Goal: Complete application form

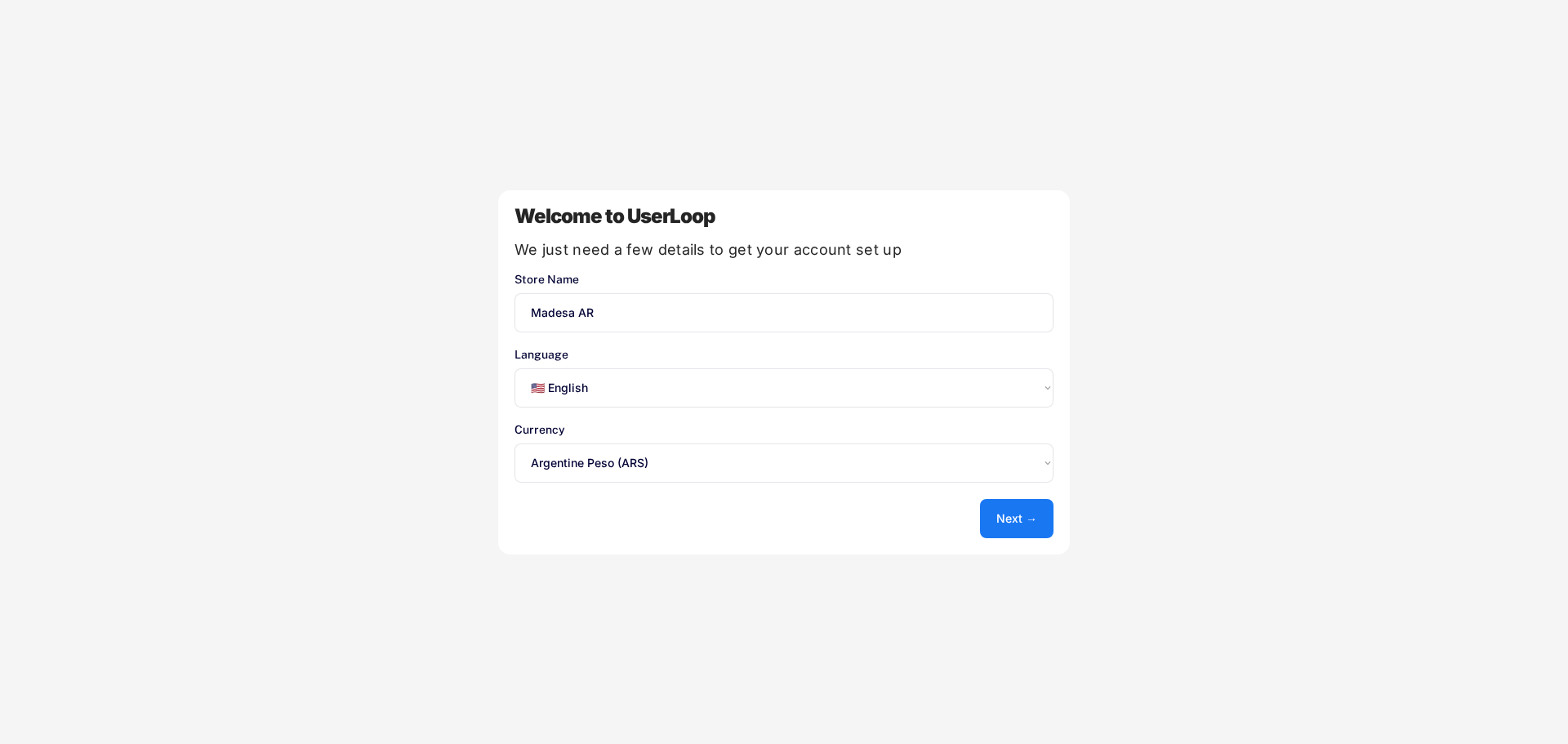
select select ""en""
select select ""1348695171700984260__LOOKUP__1635527638684x613802680129955700""
click at [659, 324] on input "input" at bounding box center [784, 312] width 539 height 39
click at [633, 401] on select "Select an option... 🇺🇸 English 🇫🇷 Français 🇩🇪 Deutsch 🇪🇸 Español" at bounding box center [784, 387] width 539 height 39
select select ""es""
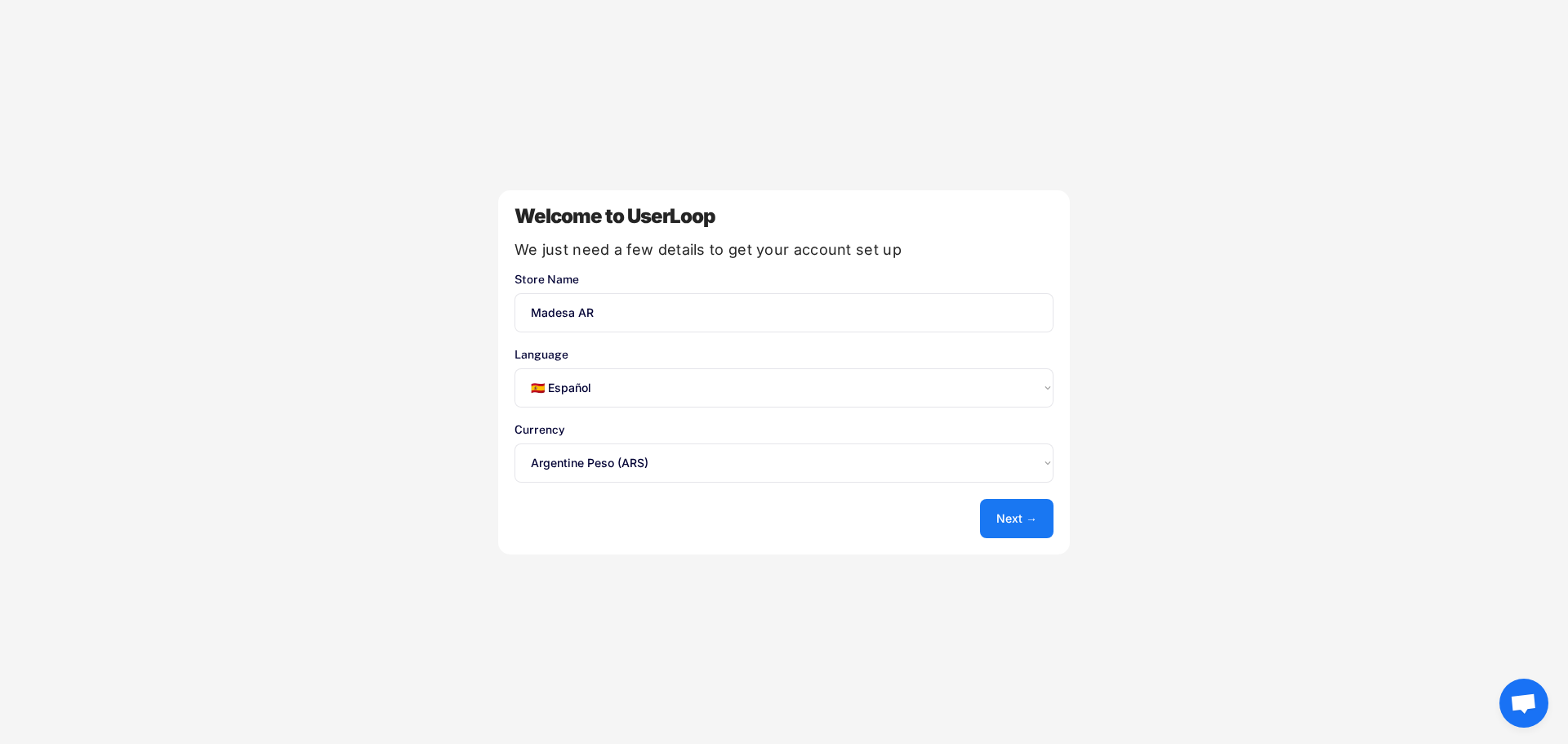
click at [515, 368] on select "Select an option... 🇺🇸 English 🇫🇷 Français 🇩🇪 Deutsch 🇪🇸 Español" at bounding box center [784, 387] width 539 height 39
click at [620, 421] on div "Welcome to UserLoop We just need a few details to get your account set up Store…" at bounding box center [784, 372] width 572 height 364
click at [1011, 516] on button "Next →" at bounding box center [1017, 518] width 74 height 39
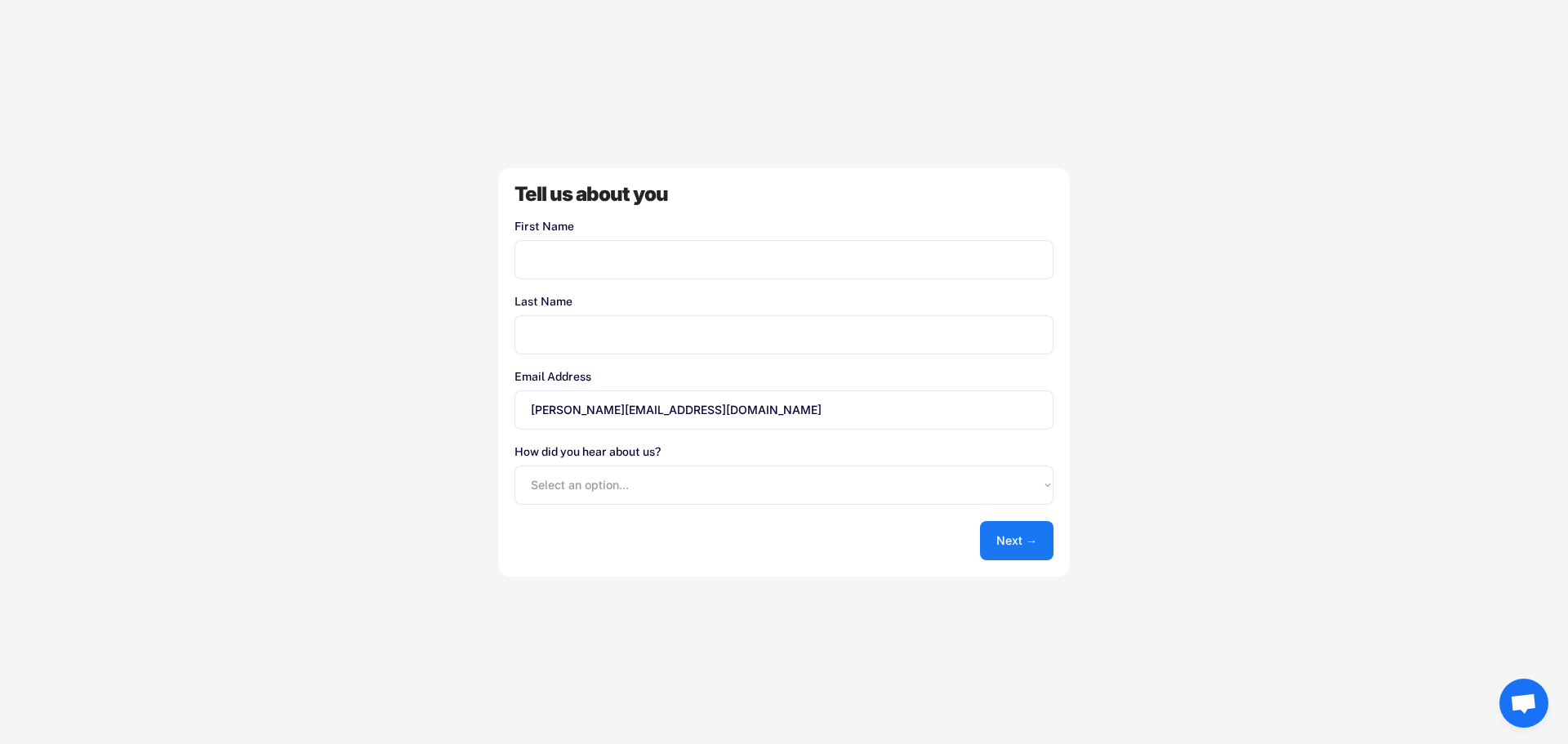
click at [540, 251] on input "input" at bounding box center [784, 259] width 539 height 39
click at [651, 410] on input "[PERSON_NAME][EMAIL_ADDRESS][DOMAIN_NAME]" at bounding box center [784, 409] width 539 height 39
click at [549, 416] on input "[PERSON_NAME][EMAIL_ADDRESS][DOMAIN_NAME]" at bounding box center [784, 409] width 539 height 39
click at [549, 415] on input "[PERSON_NAME][EMAIL_ADDRESS][DOMAIN_NAME]" at bounding box center [784, 409] width 539 height 39
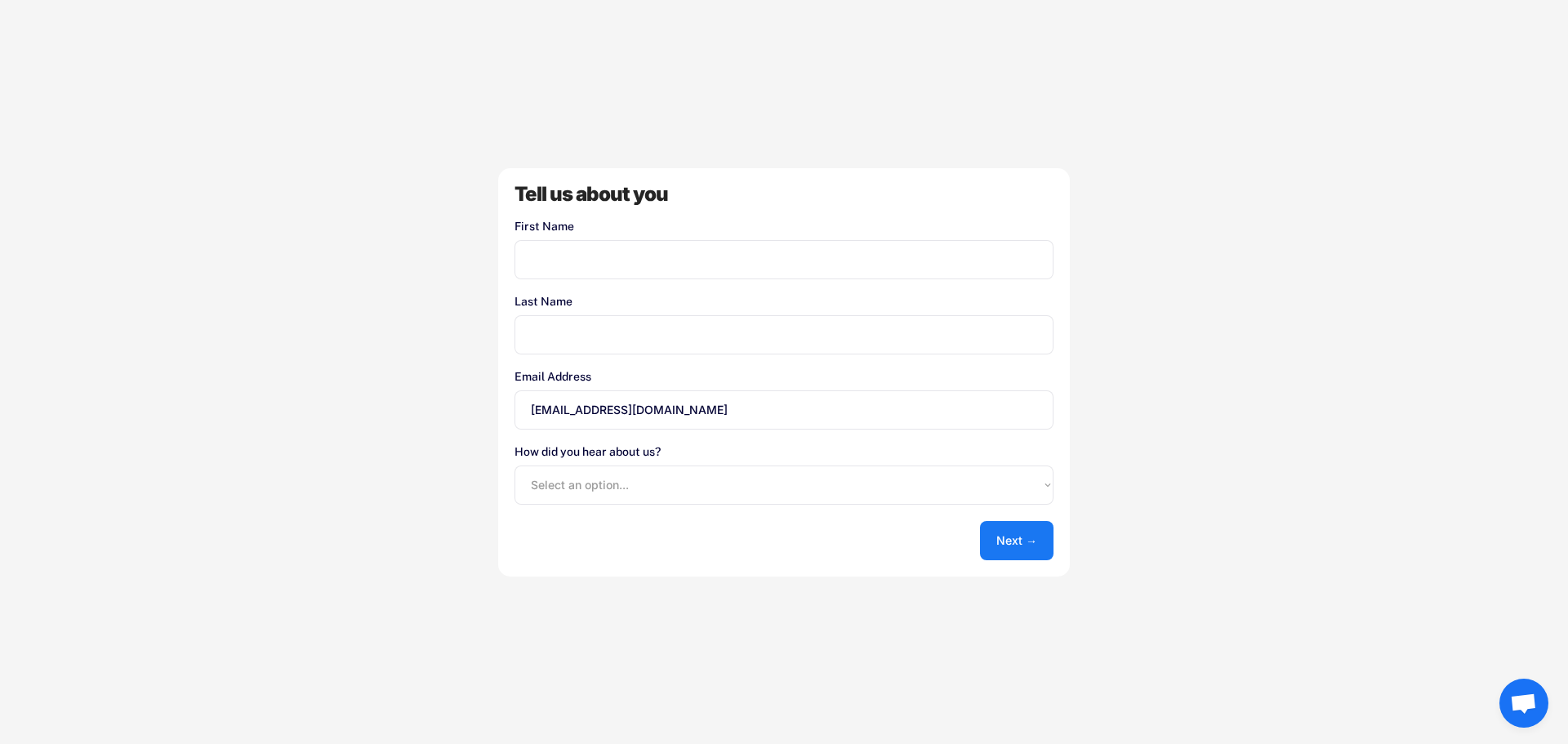
click at [645, 416] on input "[EMAIL_ADDRESS][DOMAIN_NAME]" at bounding box center [784, 409] width 539 height 39
type input "tienda-ar@madesa.ar"
click at [1009, 534] on button "Next →" at bounding box center [1017, 540] width 74 height 39
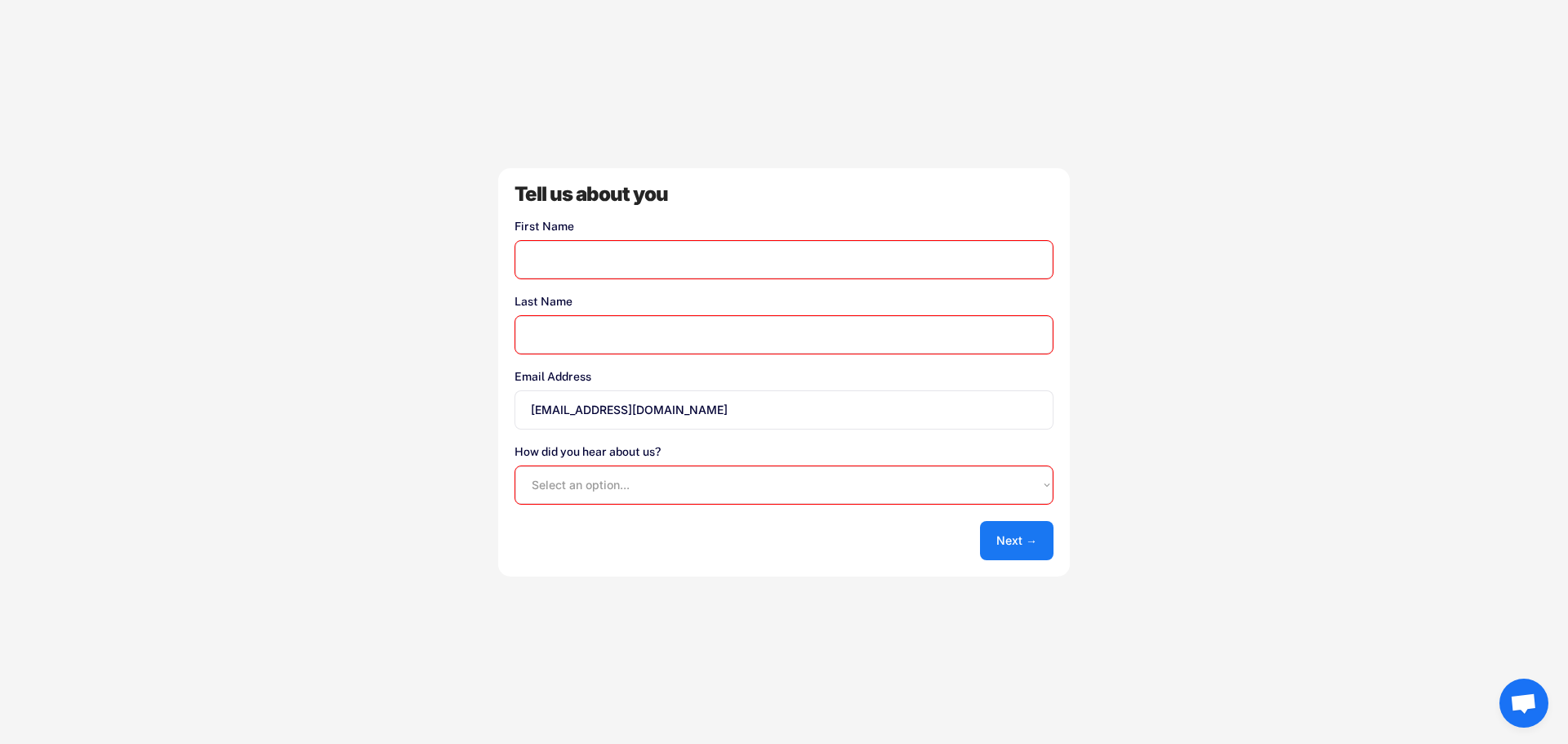
click at [654, 254] on input "input" at bounding box center [784, 259] width 539 height 39
type input "Tienda"
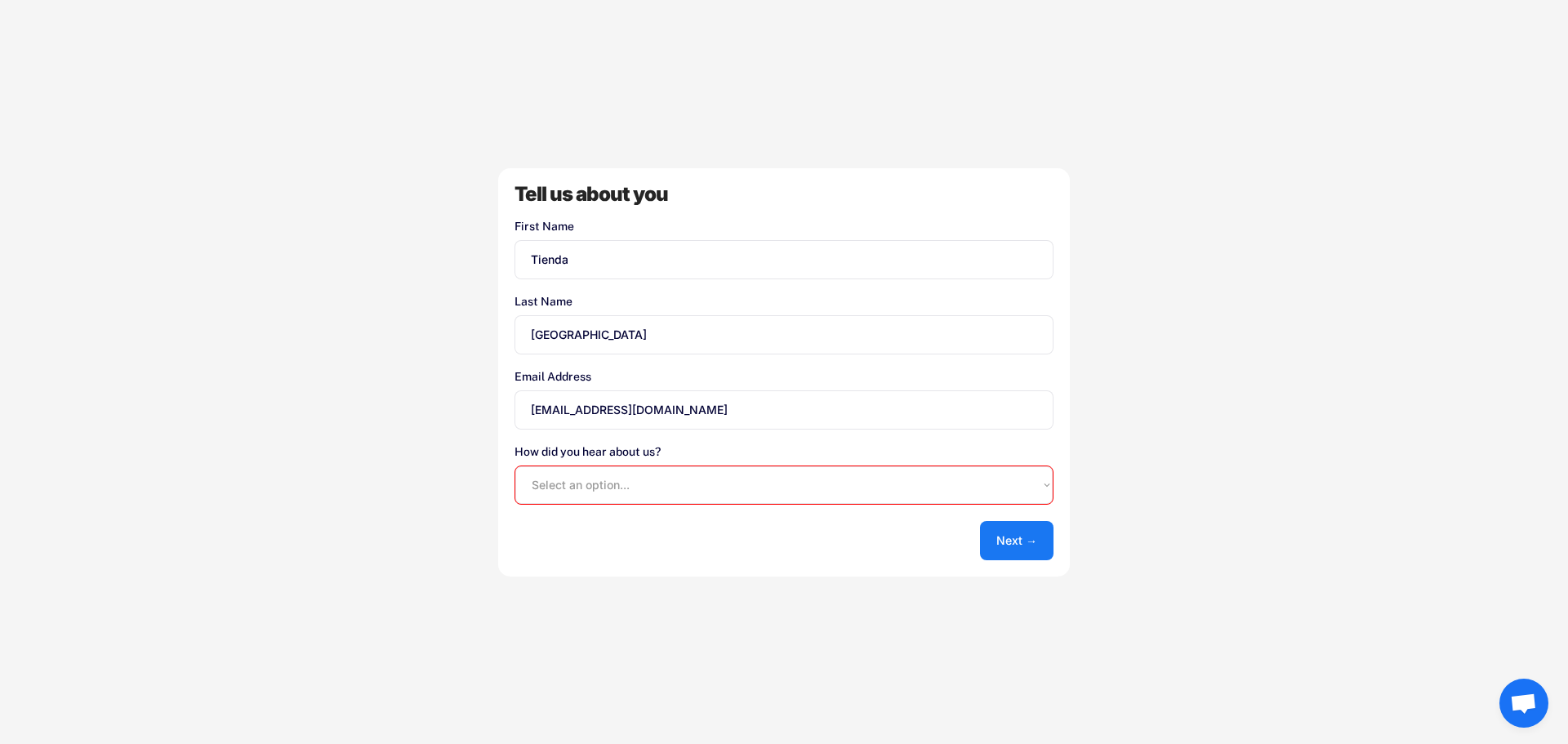
type input "Argentina"
click at [643, 466] on select "Select an option... Shopify App Store Google UserLoop Blog Referred by a friend…" at bounding box center [784, 485] width 539 height 39
select select ""shopify_app_store""
click at [515, 466] on select "Select an option... Shopify App Store Google UserLoop Blog Referred by a friend…" at bounding box center [784, 485] width 539 height 39
click at [1029, 514] on div "Tell us about you First Name Last Name Email Address tienda-ar@madesa.ar How di…" at bounding box center [784, 372] width 572 height 408
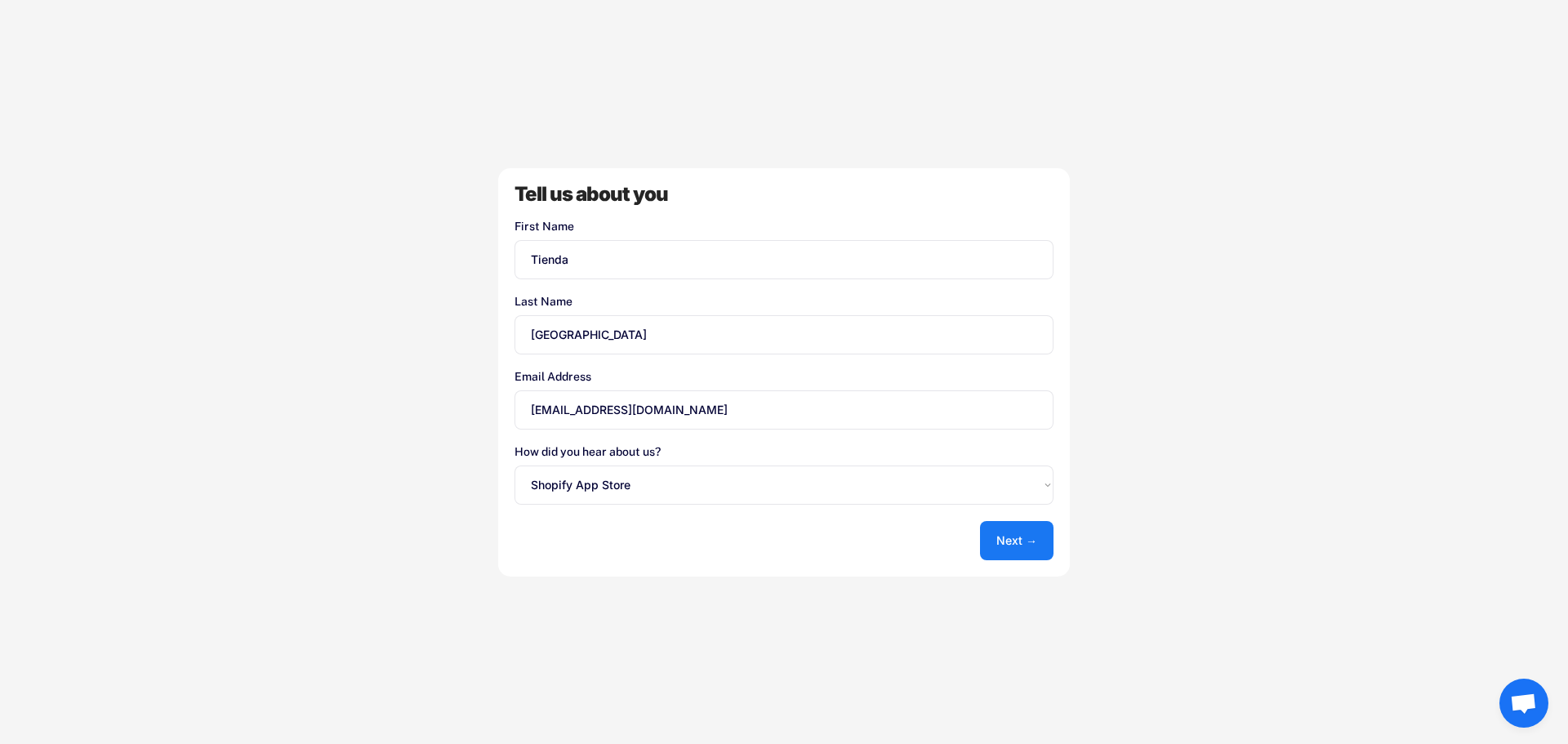
click at [1030, 536] on button "Next →" at bounding box center [1017, 540] width 74 height 39
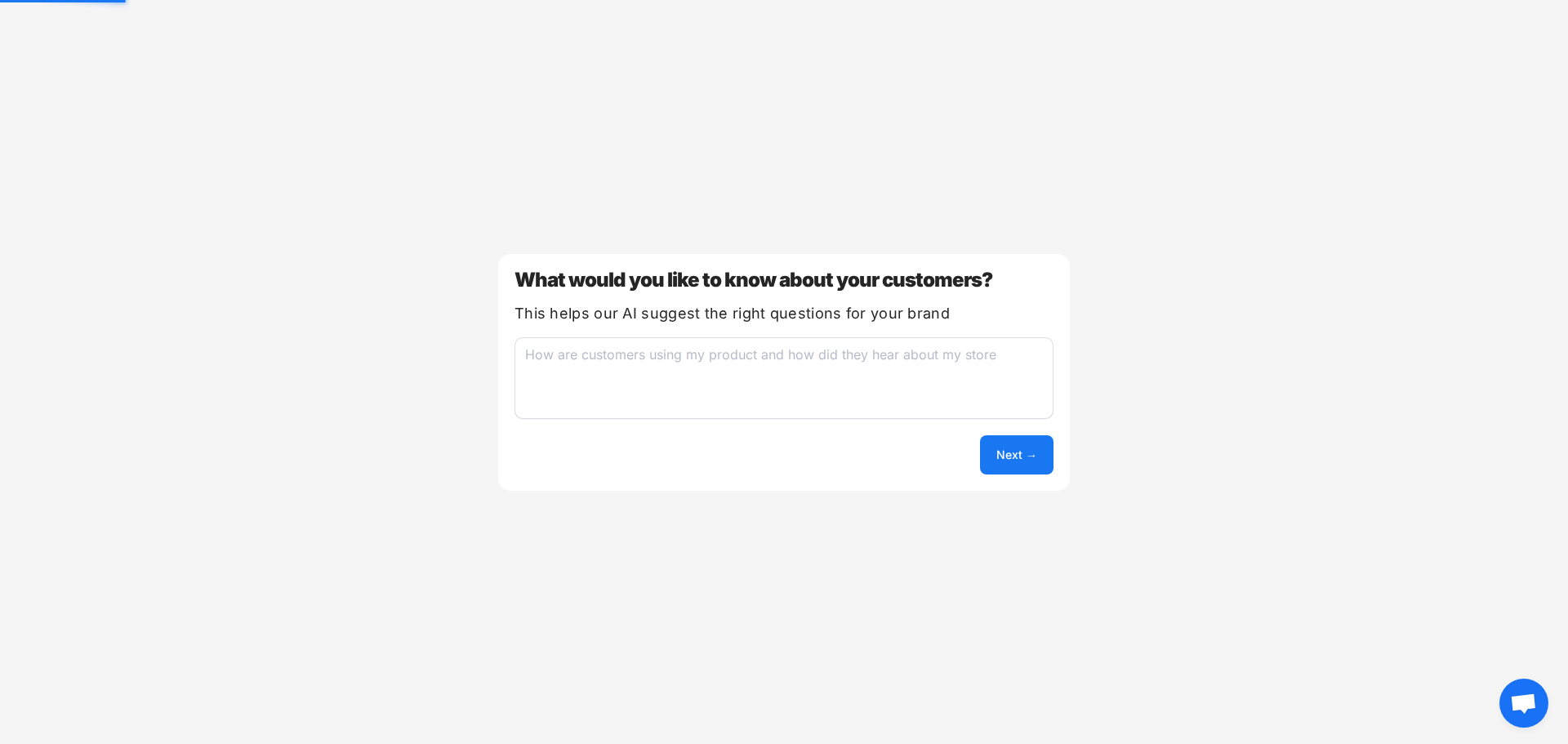
click at [833, 367] on textarea at bounding box center [784, 378] width 539 height 82
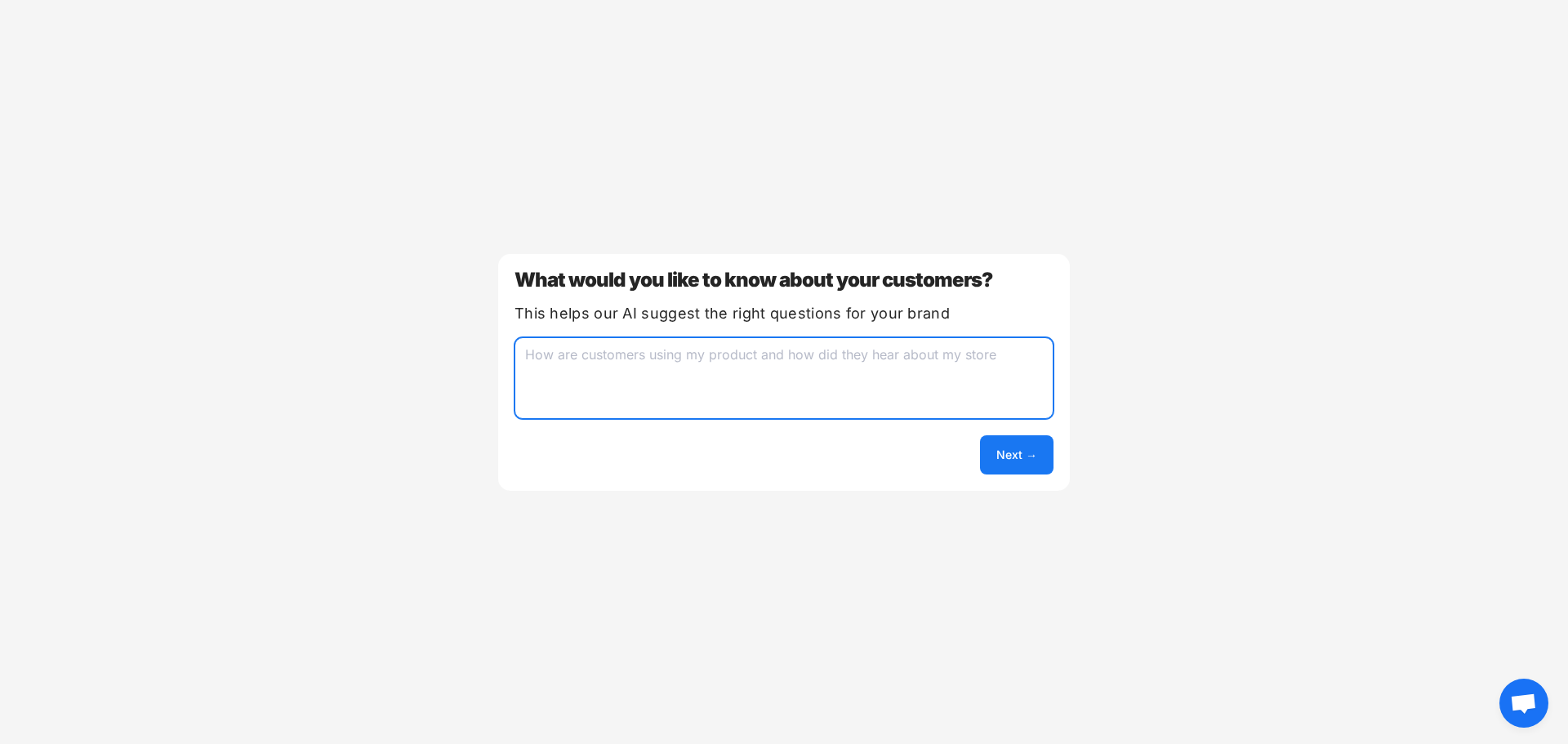
click at [1005, 447] on button "Next →" at bounding box center [1017, 455] width 74 height 39
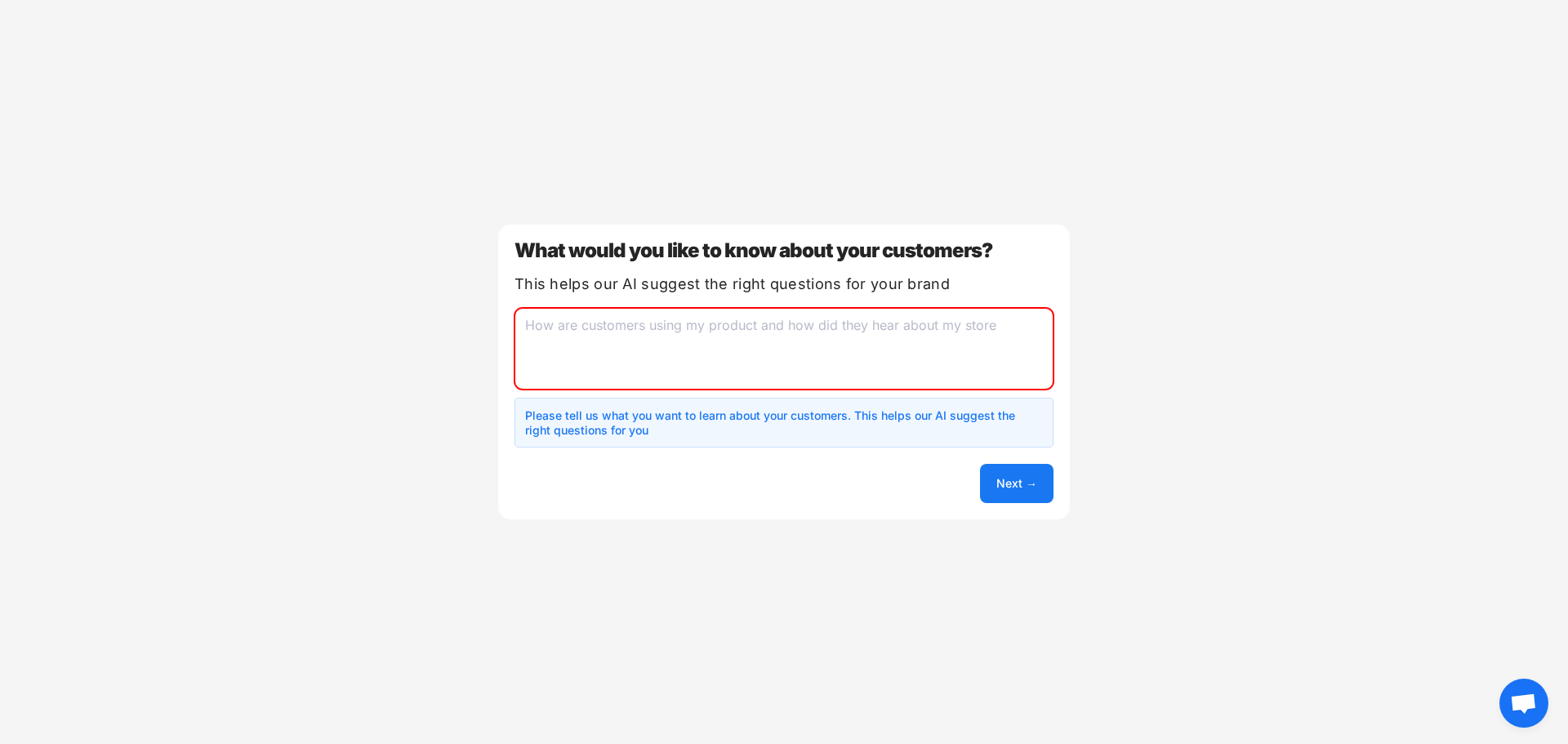
click at [860, 330] on textarea at bounding box center [784, 349] width 539 height 82
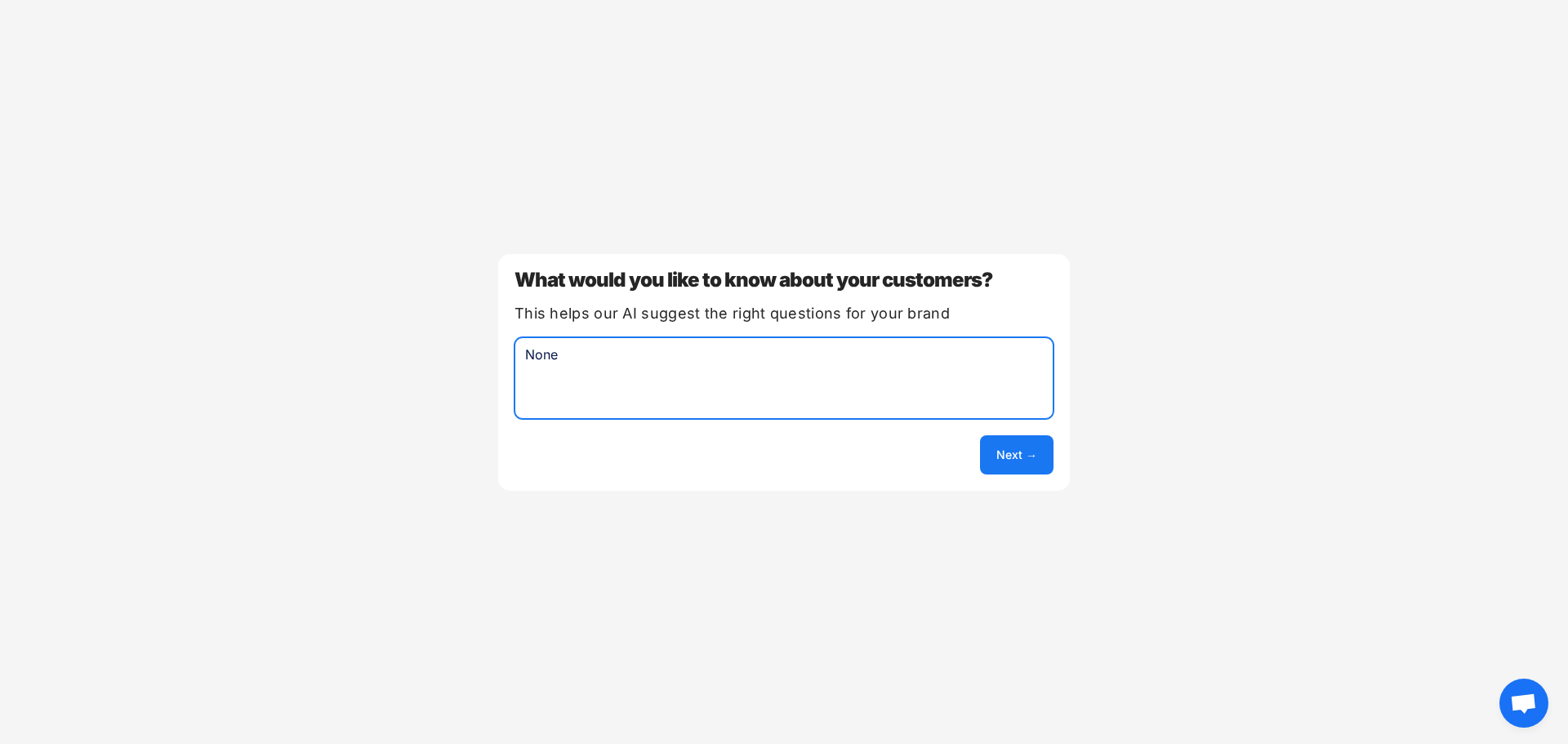
drag, startPoint x: 670, startPoint y: 376, endPoint x: 447, endPoint y: 368, distance: 223.1
click at [447, 368] on div "Welcome to UserLoop We just need a few details to get your account set up Store…" at bounding box center [784, 372] width 1568 height 744
type textarea "Nothing"
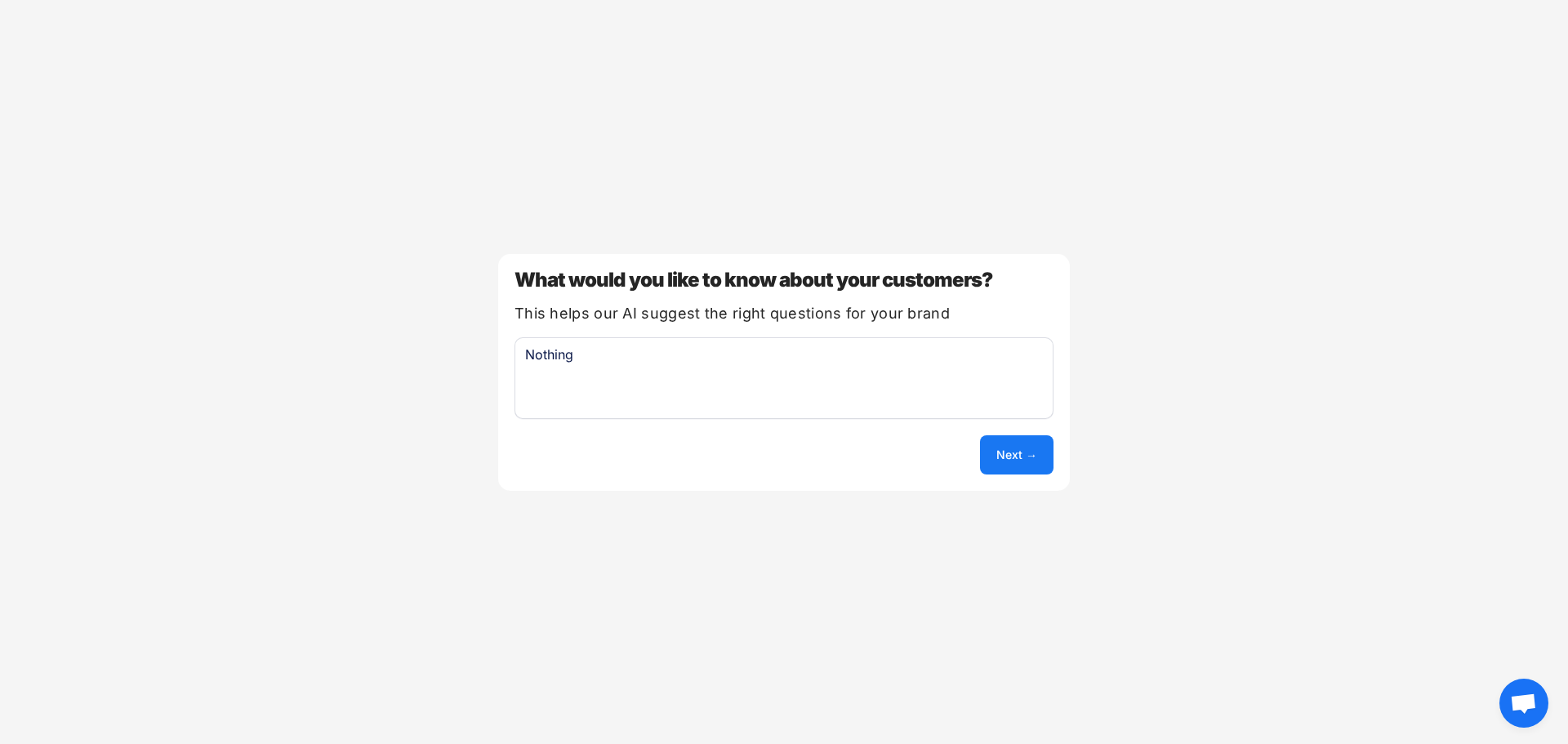
click at [1054, 464] on div "What would you like to know about your customers? This helps our AI suggest the…" at bounding box center [784, 372] width 572 height 236
click at [1024, 454] on button "Next →" at bounding box center [1017, 455] width 74 height 39
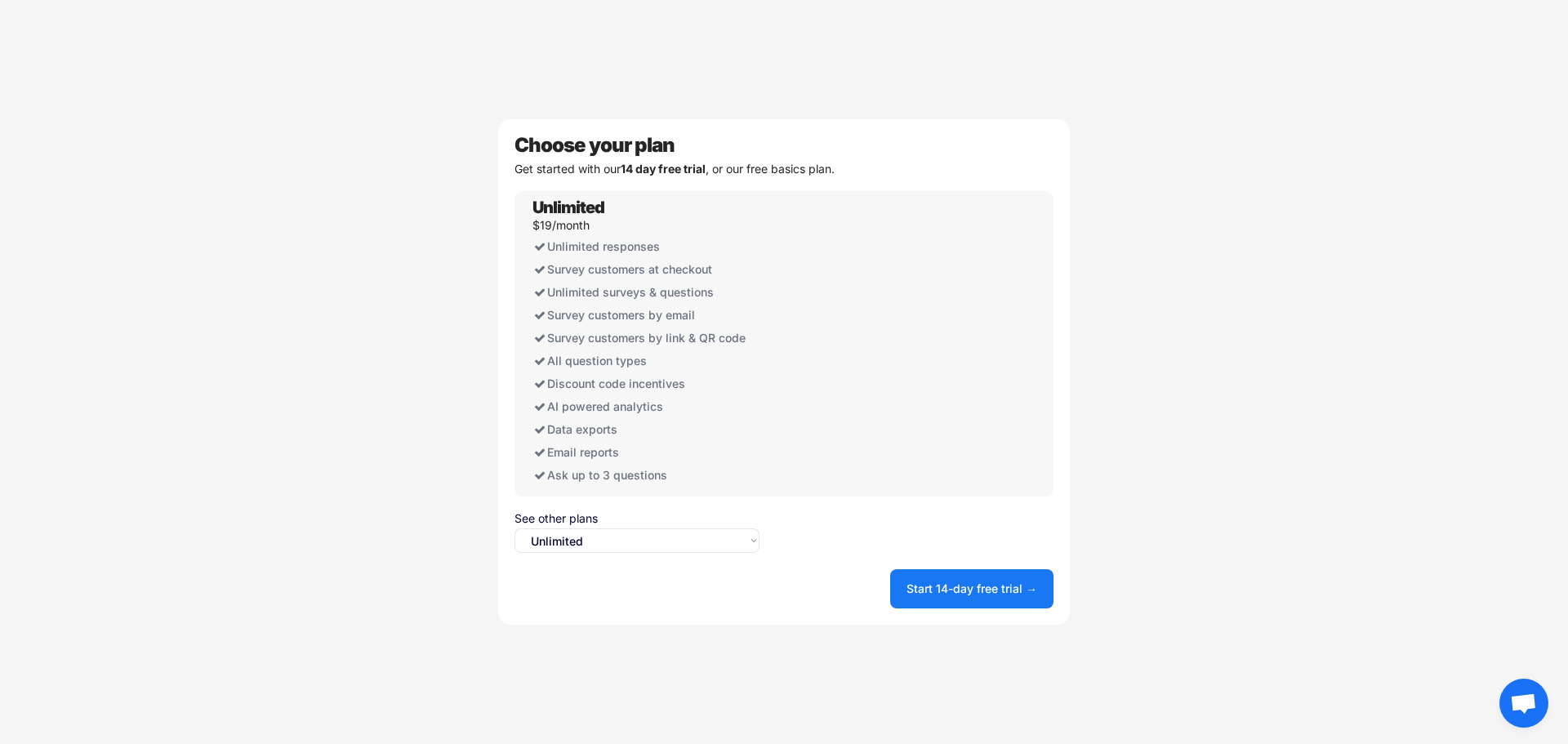
click at [586, 542] on select "Select an option... Unlimited Free" at bounding box center [637, 540] width 245 height 25
select select ""free0""
click at [515, 528] on select "Select an option... Unlimited Free" at bounding box center [637, 540] width 245 height 25
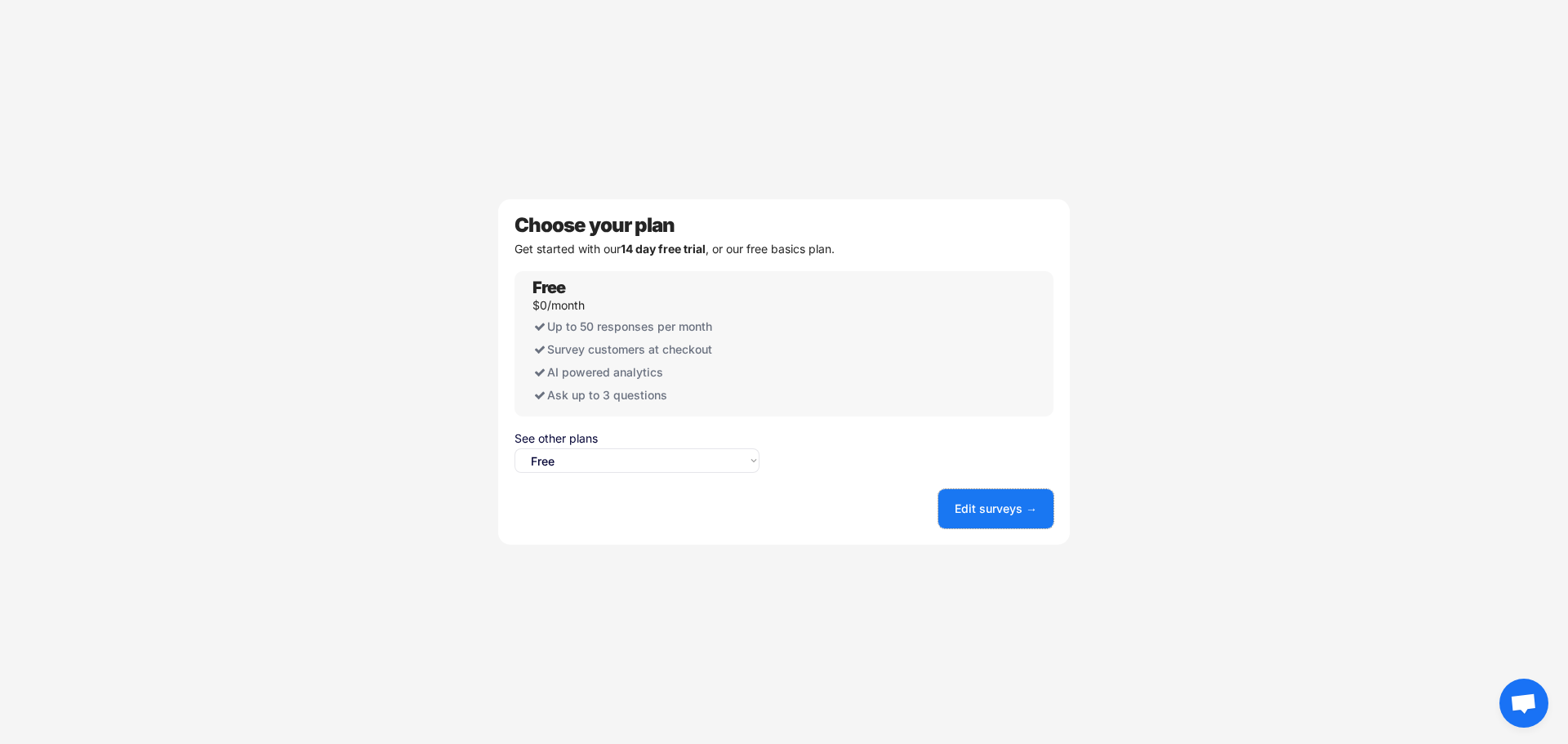
click at [986, 503] on button "Edit surveys →" at bounding box center [996, 508] width 116 height 39
